Goal: Check status: Check status

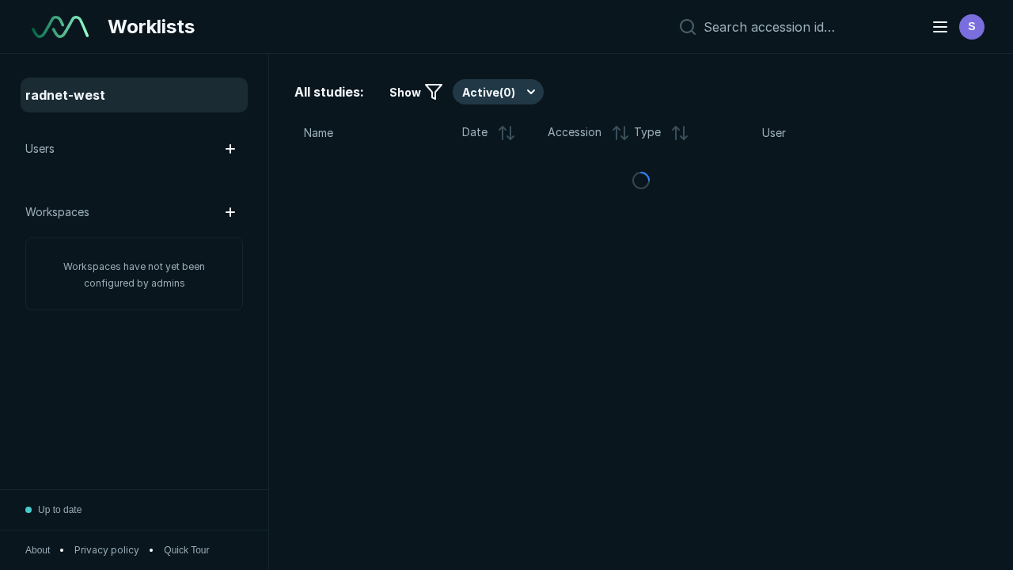
scroll to position [4069, 5128]
